Goal: Find specific page/section: Find specific page/section

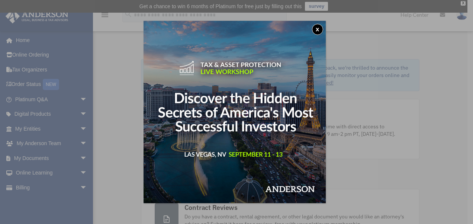
click at [282, 158] on img at bounding box center [235, 112] width 182 height 182
click at [105, 94] on div "x" at bounding box center [236, 112] width 473 height 224
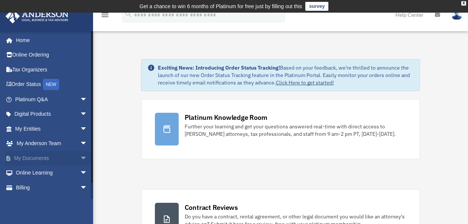
click at [80, 158] on span "arrow_drop_down" at bounding box center [87, 158] width 15 height 15
click at [32, 171] on link "Box" at bounding box center [54, 173] width 88 height 15
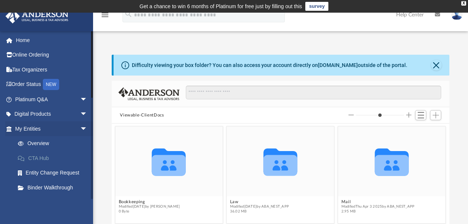
scroll to position [163, 331]
